Goal: Find specific page/section: Find specific page/section

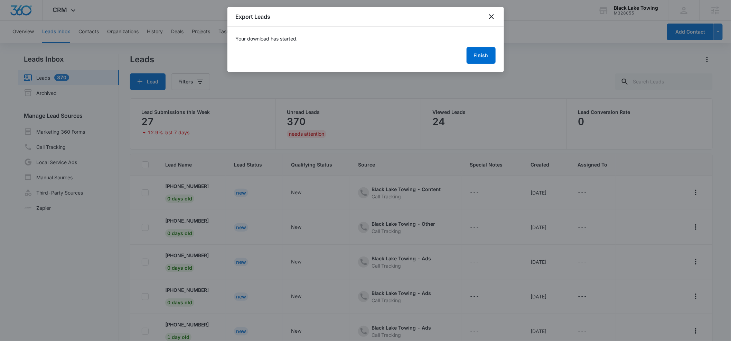
scroll to position [1540, 0]
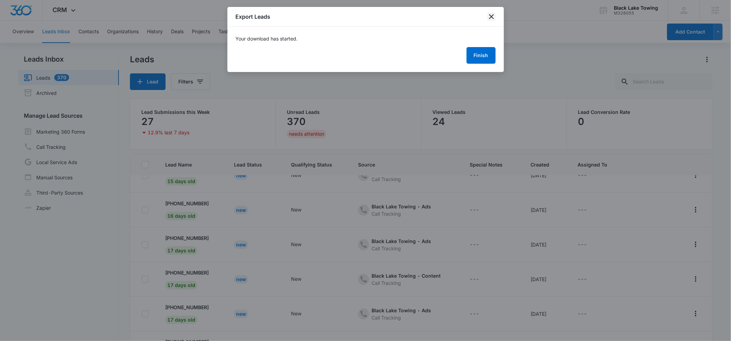
click at [489, 16] on icon "close" at bounding box center [492, 16] width 8 height 8
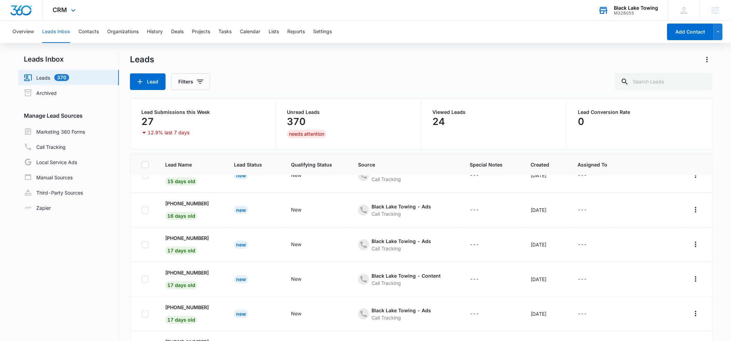
click at [635, 13] on div "M328055" at bounding box center [636, 13] width 44 height 5
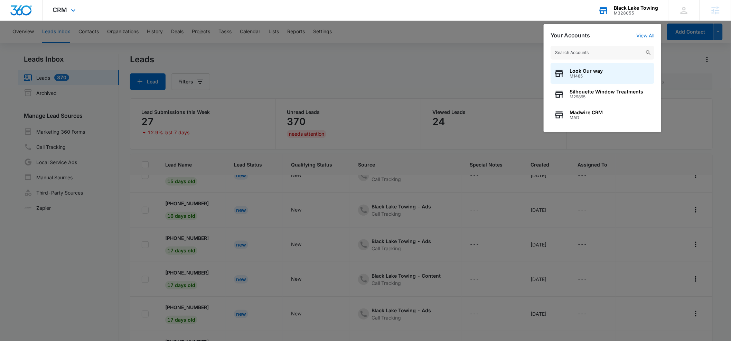
click at [598, 46] on input "text" at bounding box center [603, 53] width 104 height 14
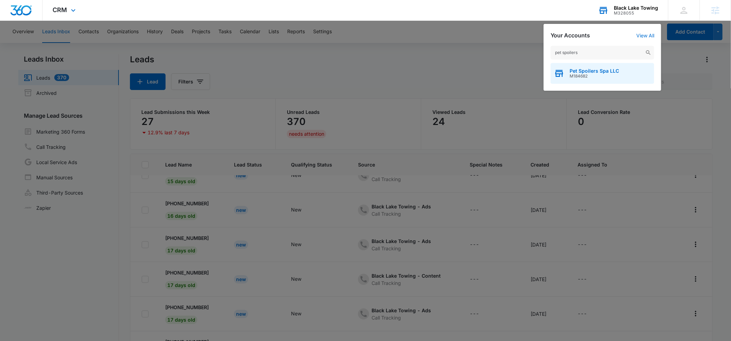
type input "pet spoilers"
click at [573, 71] on span "Pet Spoilers Spa LLC" at bounding box center [594, 71] width 49 height 6
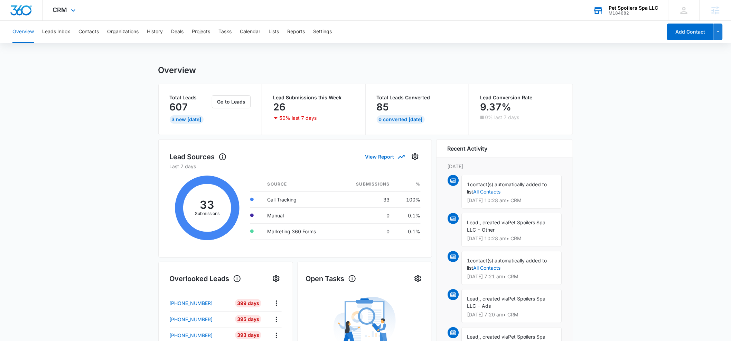
click at [614, 12] on div "M184682" at bounding box center [633, 13] width 49 height 5
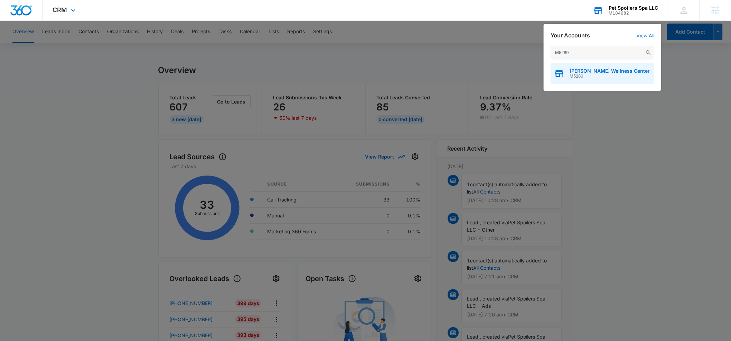
type input "M5280"
click at [577, 74] on span "M5280" at bounding box center [610, 76] width 80 height 5
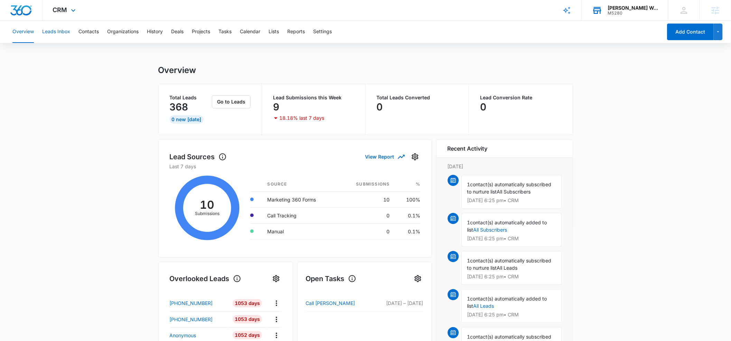
click at [61, 31] on button "Leads Inbox" at bounding box center [56, 32] width 28 height 22
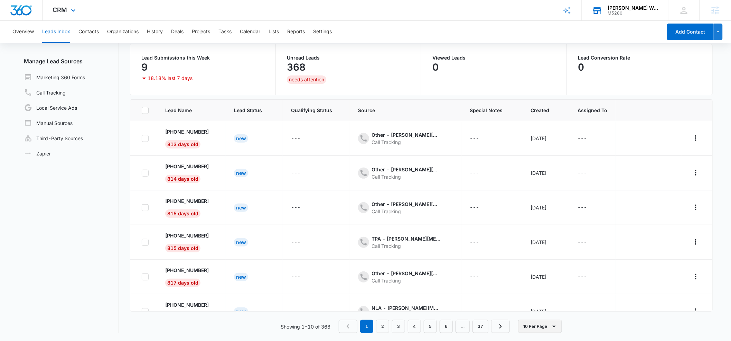
click at [549, 324] on button "10 Per Page" at bounding box center [540, 326] width 44 height 13
click at [533, 306] on div "50 Per Page" at bounding box center [542, 306] width 28 height 5
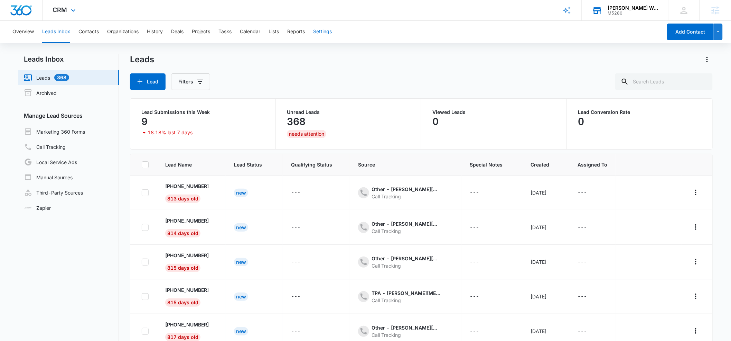
click at [327, 32] on button "Settings" at bounding box center [322, 32] width 19 height 22
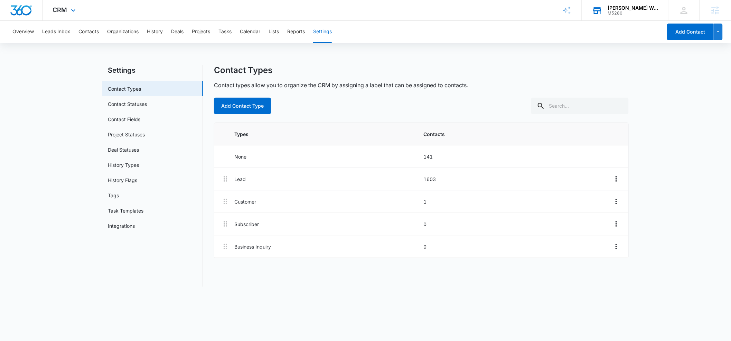
drag, startPoint x: 73, startPoint y: 12, endPoint x: 73, endPoint y: 44, distance: 32.2
click at [73, 13] on icon at bounding box center [73, 10] width 8 height 8
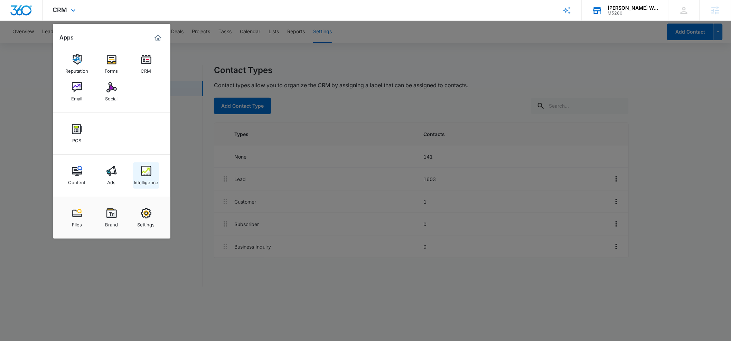
click at [146, 181] on div "Intelligence" at bounding box center [146, 180] width 25 height 9
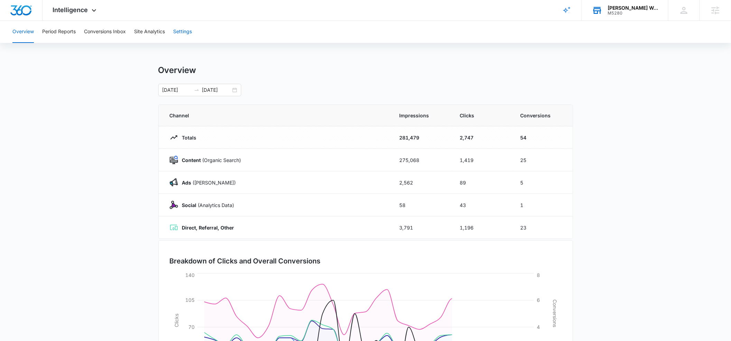
click at [188, 33] on button "Settings" at bounding box center [182, 32] width 19 height 22
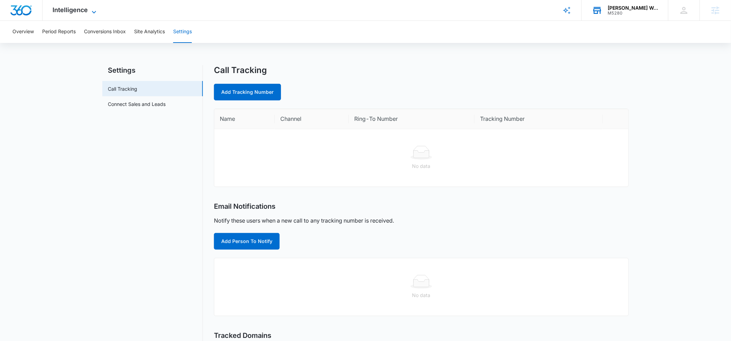
click at [92, 11] on icon at bounding box center [94, 12] width 8 height 8
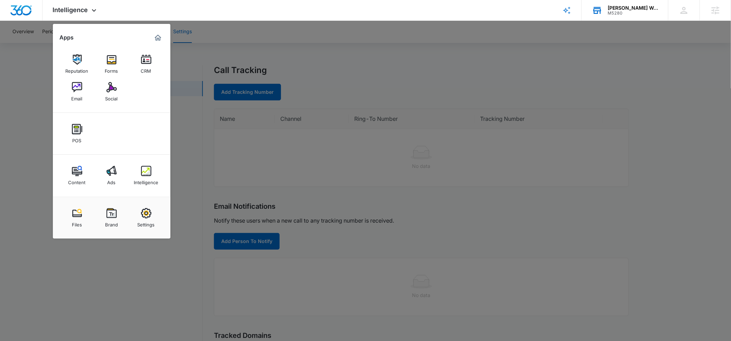
click at [27, 29] on div at bounding box center [365, 170] width 731 height 341
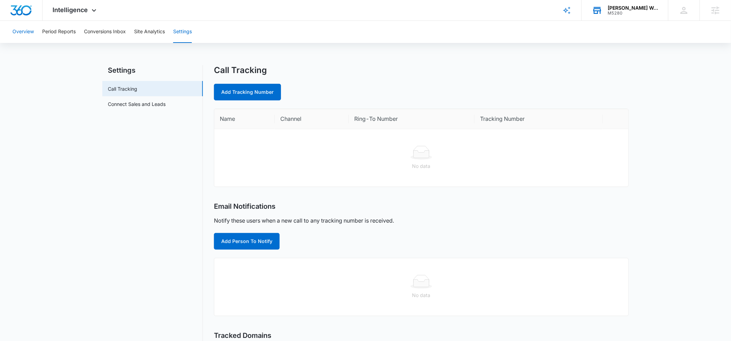
click at [25, 31] on button "Overview" at bounding box center [22, 32] width 21 height 22
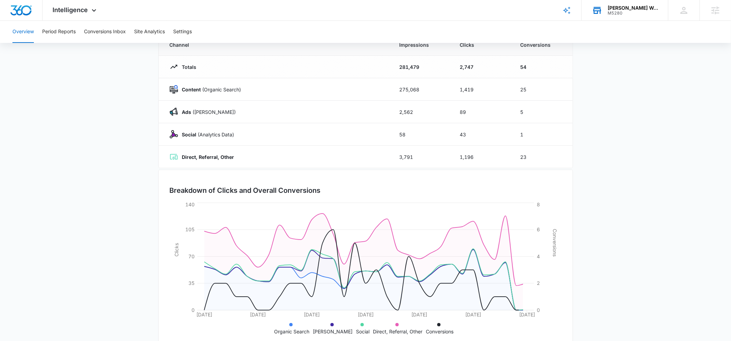
scroll to position [87, 0]
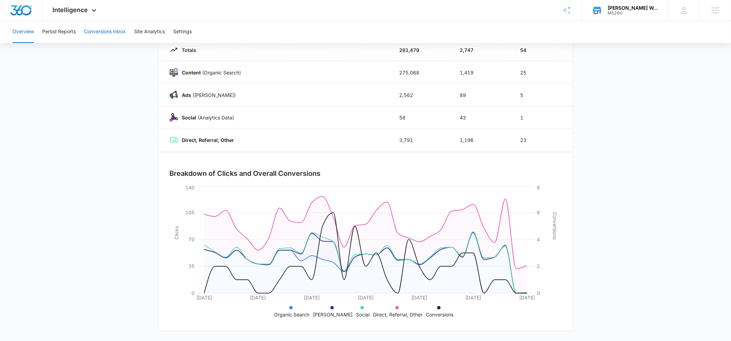
click at [99, 33] on button "Conversions Inbox" at bounding box center [105, 32] width 42 height 22
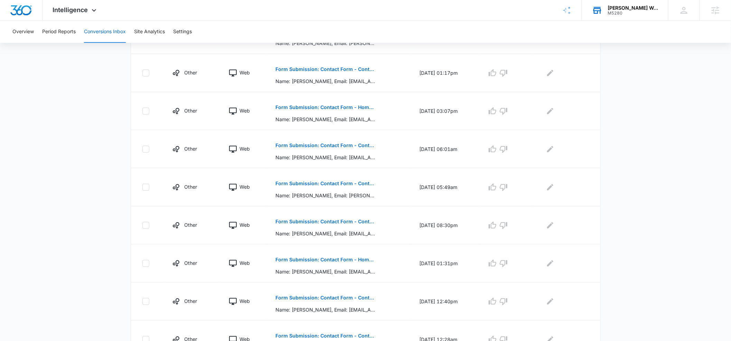
scroll to position [279, 0]
click at [376, 333] on link "2" at bounding box center [377, 333] width 13 height 13
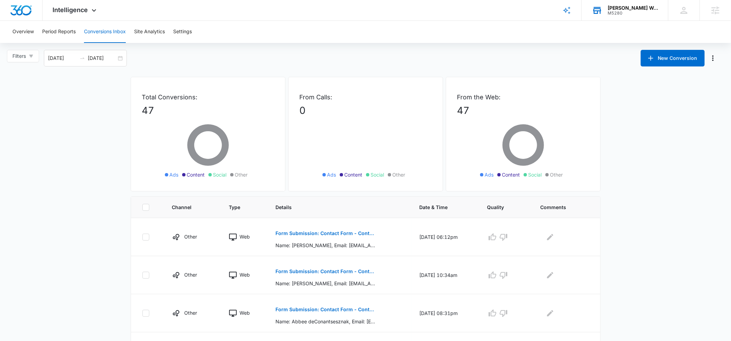
scroll to position [96, 0]
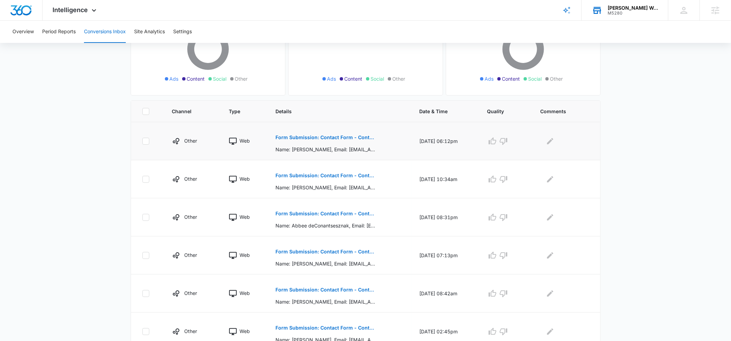
click at [293, 136] on p "Form Submission: Contact Form - Contact Page" at bounding box center [326, 137] width 101 height 5
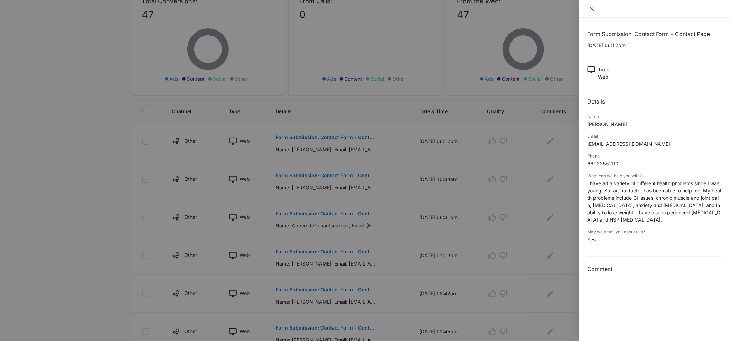
click at [591, 8] on icon "close" at bounding box center [593, 9] width 6 height 6
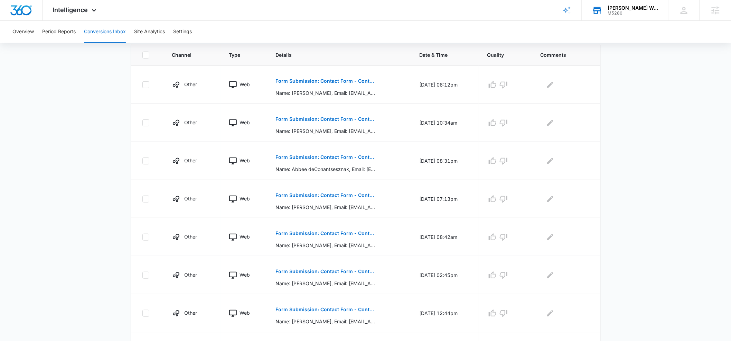
scroll to position [153, 0]
click at [287, 232] on p "Form Submission: Contact Form - Contact Page" at bounding box center [326, 232] width 101 height 5
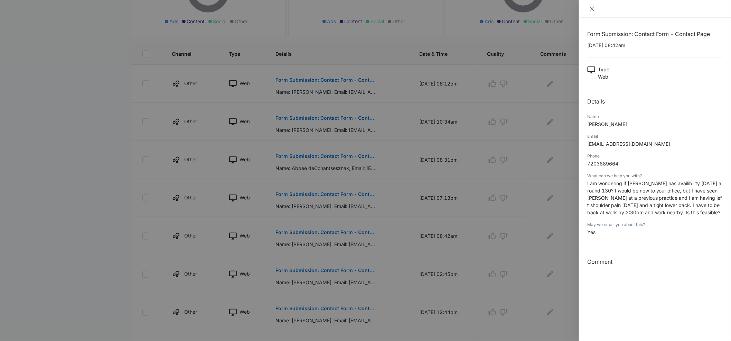
click at [592, 9] on icon "close" at bounding box center [593, 9] width 6 height 6
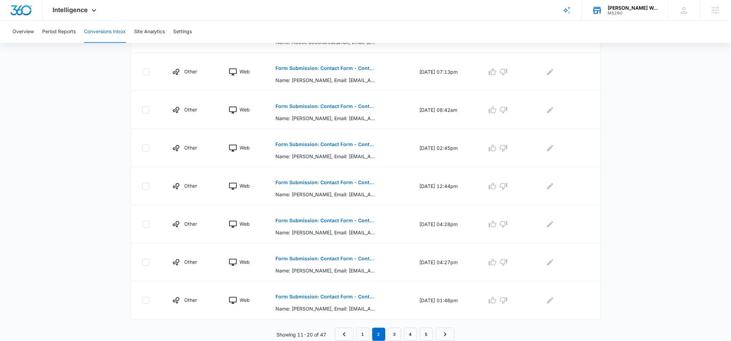
scroll to position [0, 0]
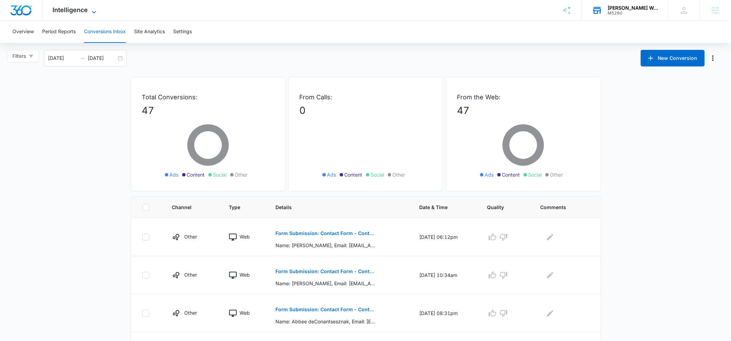
click at [90, 10] on icon at bounding box center [94, 12] width 8 height 8
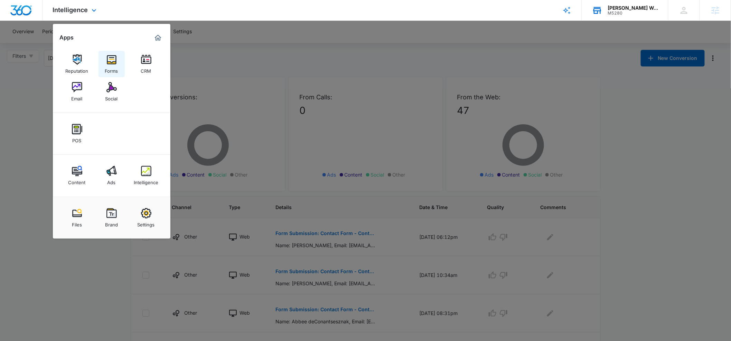
click at [116, 65] on div "Forms" at bounding box center [111, 69] width 13 height 9
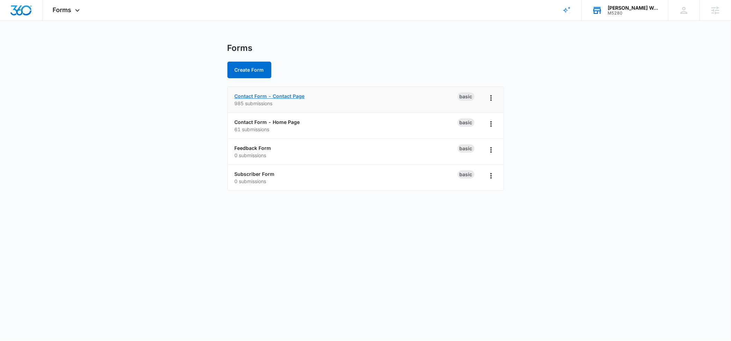
click at [251, 96] on link "Contact Form - Contact Page" at bounding box center [270, 96] width 70 height 6
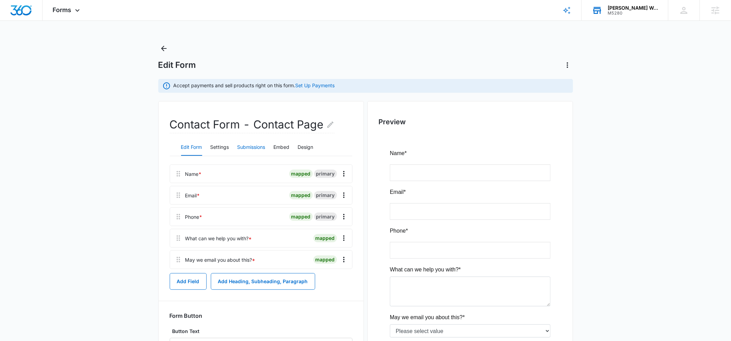
click at [252, 148] on button "Submissions" at bounding box center [252, 147] width 28 height 17
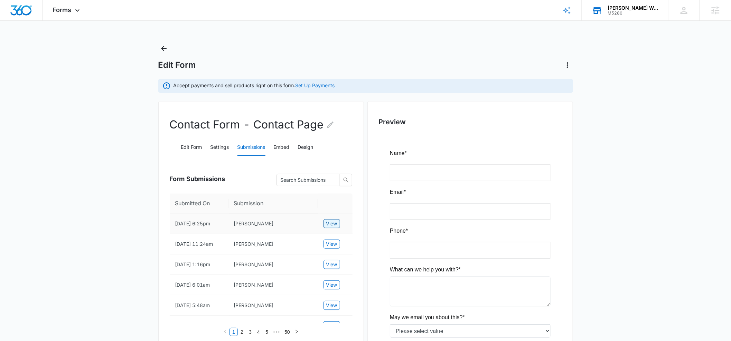
click at [331, 223] on span "View" at bounding box center [331, 224] width 11 height 8
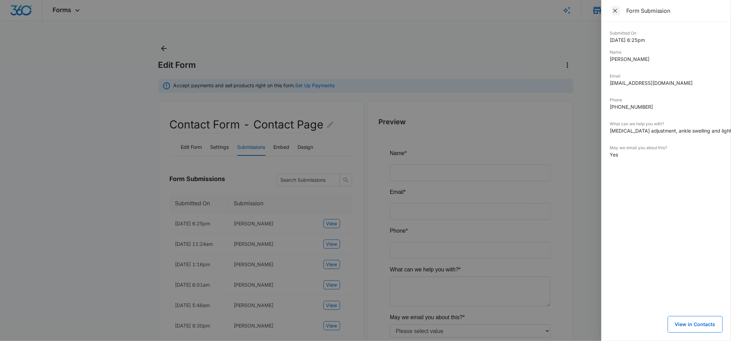
click at [616, 13] on icon "Close" at bounding box center [615, 10] width 7 height 7
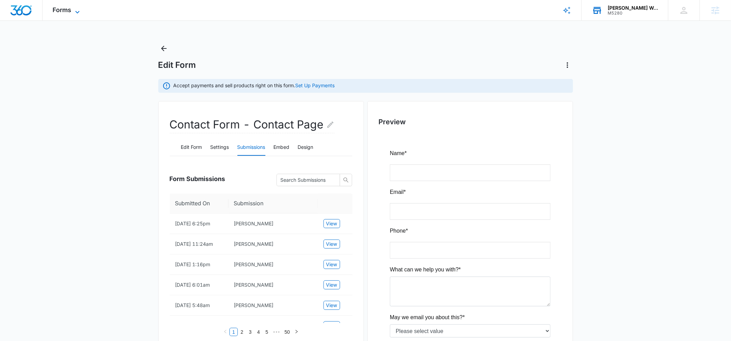
click at [77, 12] on icon at bounding box center [77, 12] width 4 height 2
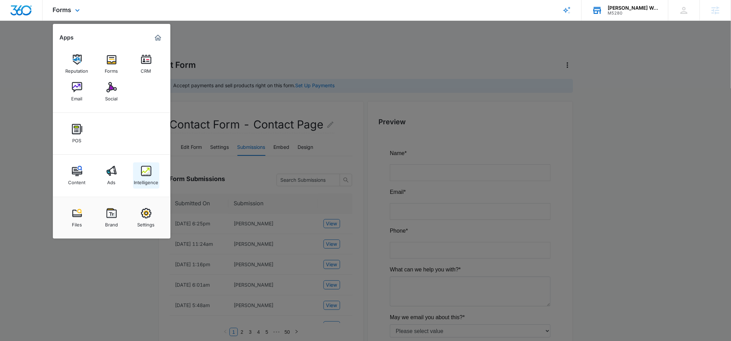
click at [145, 183] on div "Intelligence" at bounding box center [146, 180] width 25 height 9
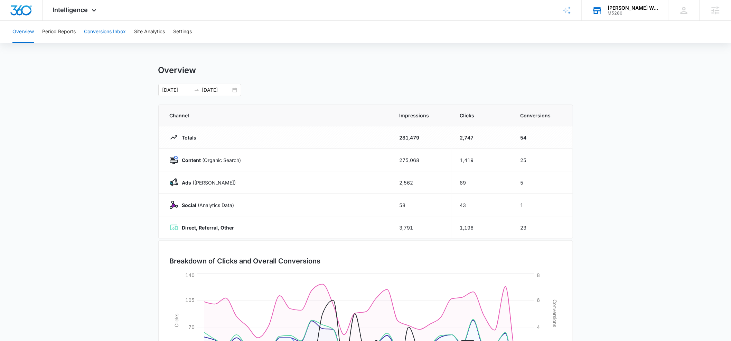
click at [111, 31] on button "Conversions Inbox" at bounding box center [105, 32] width 42 height 22
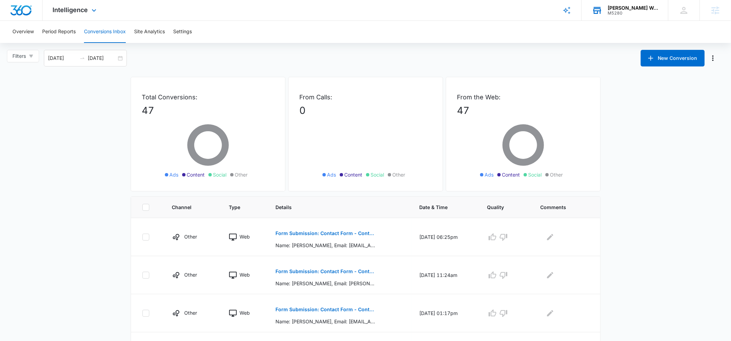
scroll to position [2, 0]
click at [77, 12] on span "Intelligence" at bounding box center [70, 9] width 35 height 7
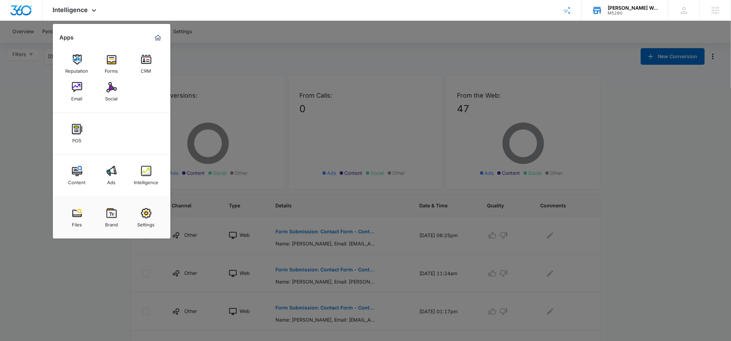
click at [146, 66] on div "CRM" at bounding box center [146, 69] width 10 height 9
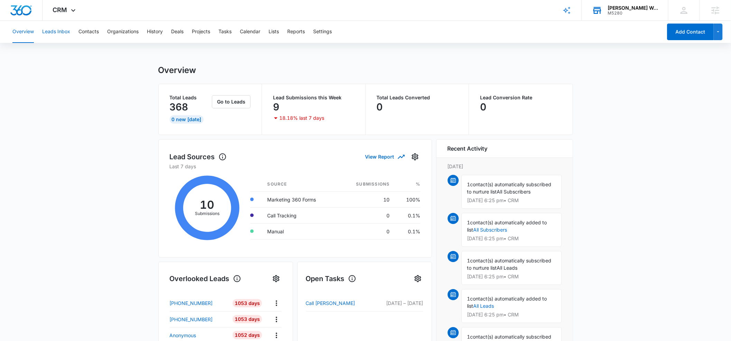
click at [62, 32] on button "Leads Inbox" at bounding box center [56, 32] width 28 height 22
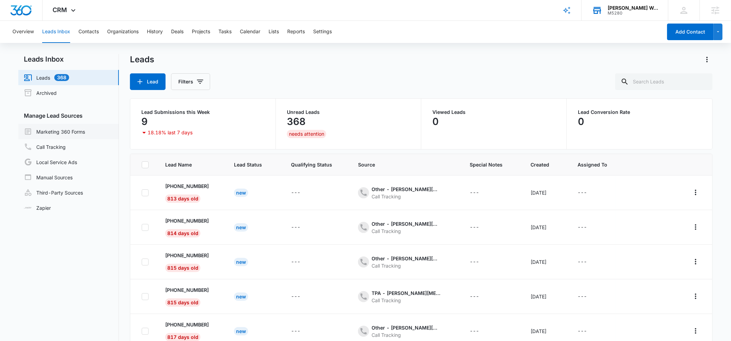
click at [57, 129] on link "Marketing 360 Forms" at bounding box center [54, 131] width 61 height 8
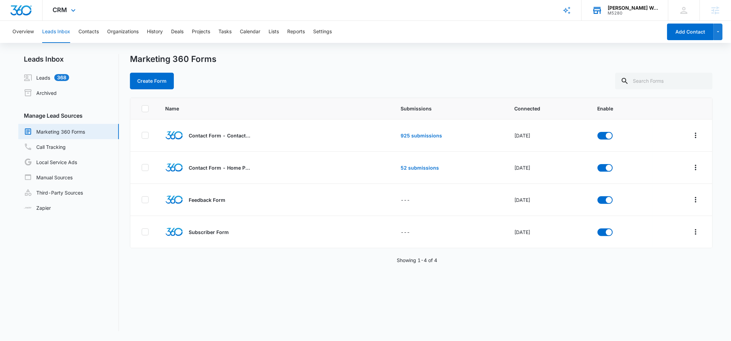
drag, startPoint x: 74, startPoint y: 8, endPoint x: 75, endPoint y: 17, distance: 9.4
click at [75, 8] on icon at bounding box center [73, 10] width 8 height 8
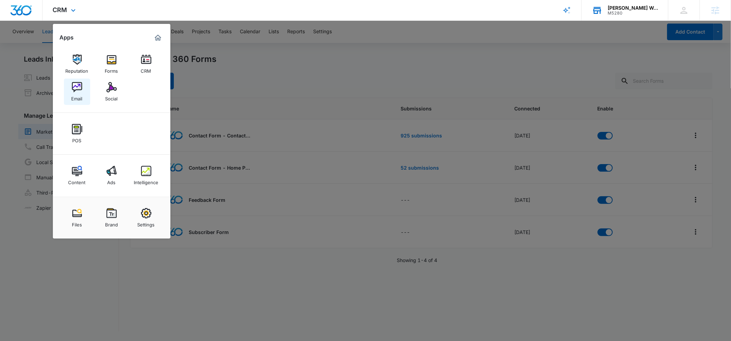
click at [78, 95] on div "Email" at bounding box center [77, 96] width 11 height 9
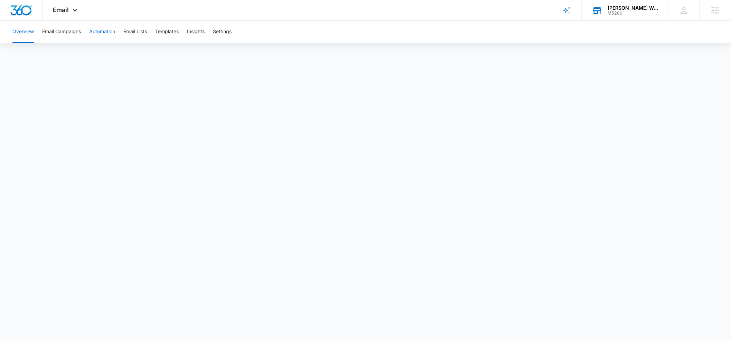
click at [111, 33] on button "Automation" at bounding box center [102, 32] width 26 height 22
click at [144, 34] on button "Email Lists" at bounding box center [135, 32] width 24 height 22
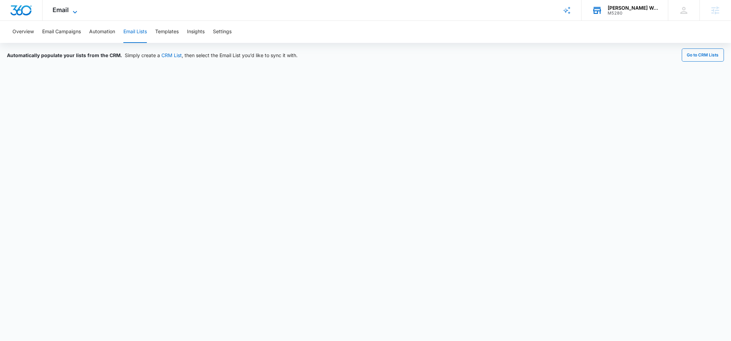
click at [76, 11] on icon at bounding box center [75, 12] width 8 height 8
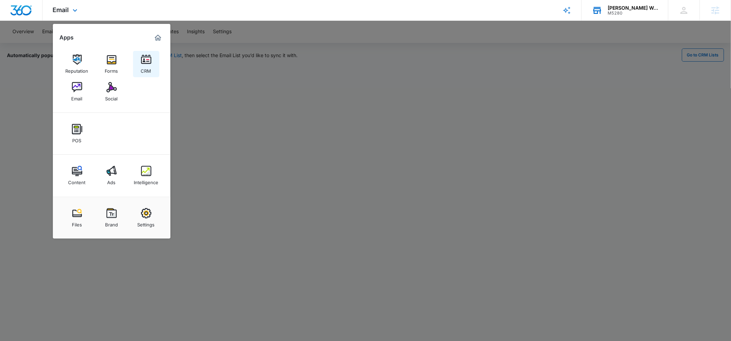
click at [140, 65] on link "CRM" at bounding box center [146, 64] width 26 height 26
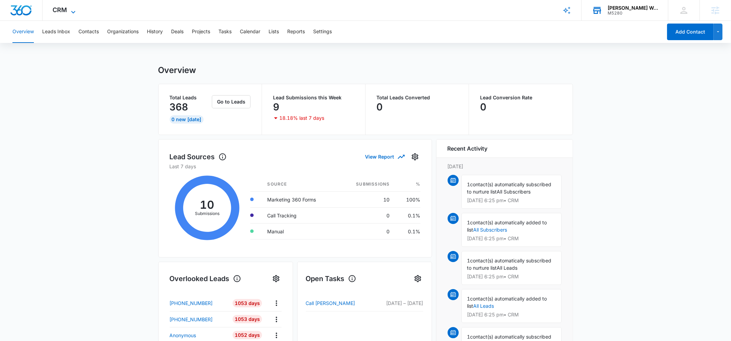
click at [72, 12] on icon at bounding box center [73, 12] width 8 height 8
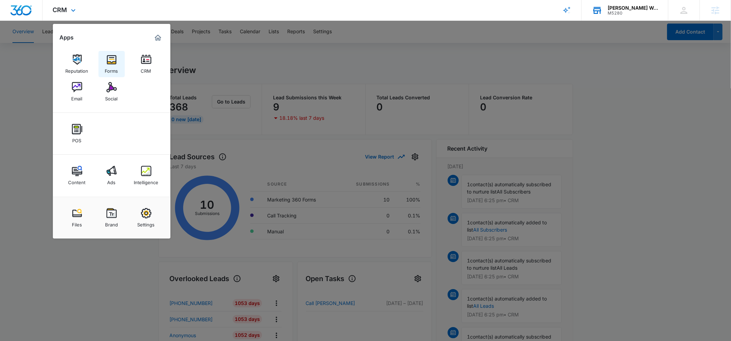
click at [111, 64] on img at bounding box center [112, 59] width 10 height 10
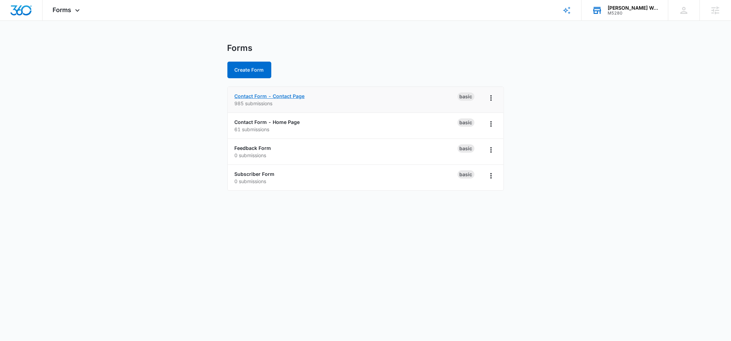
click at [241, 98] on link "Contact Form - Contact Page" at bounding box center [270, 96] width 70 height 6
